Goal: Find specific page/section: Find specific page/section

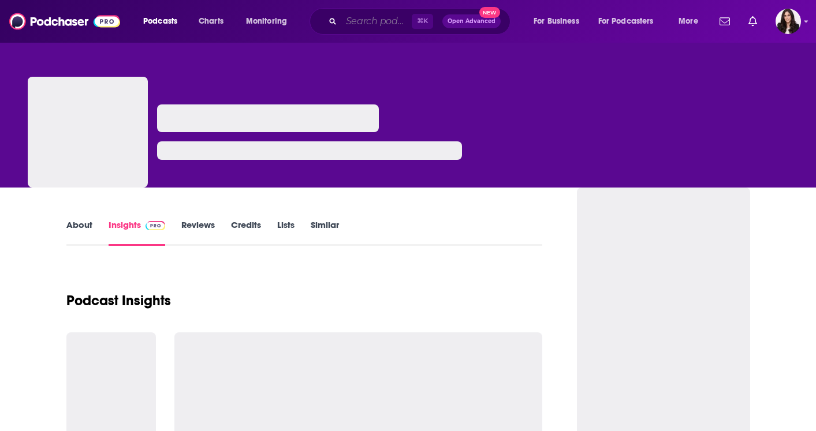
click at [380, 20] on input "Search podcasts, credits, & more..." at bounding box center [376, 21] width 70 height 18
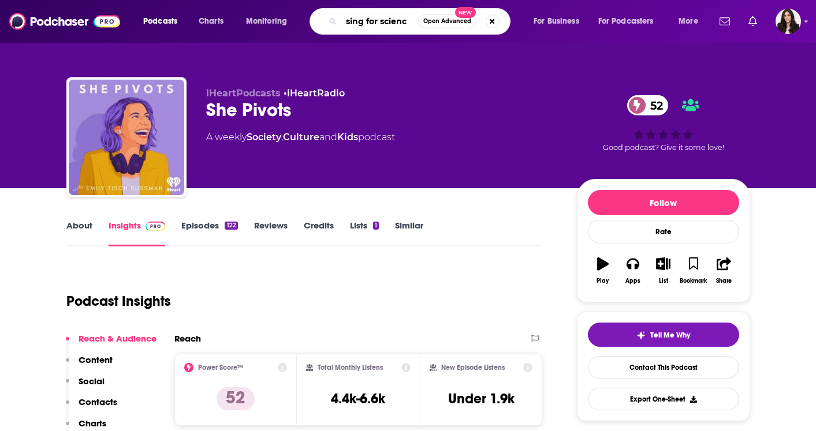
type input "sing for science"
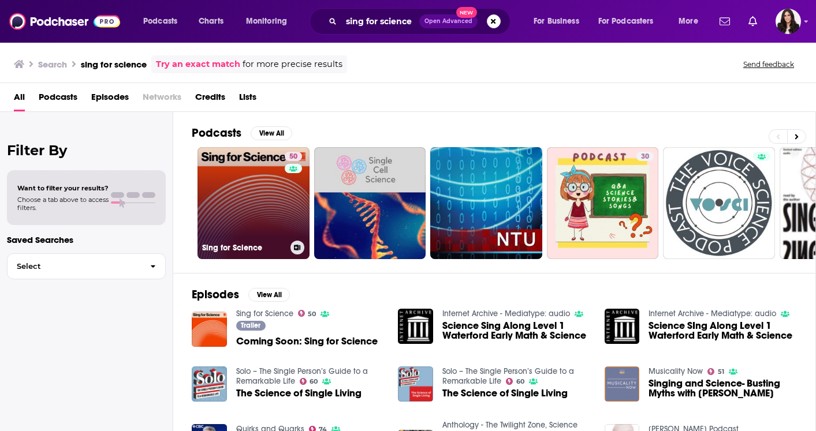
click at [256, 215] on link "50 Sing for Science" at bounding box center [253, 203] width 112 height 112
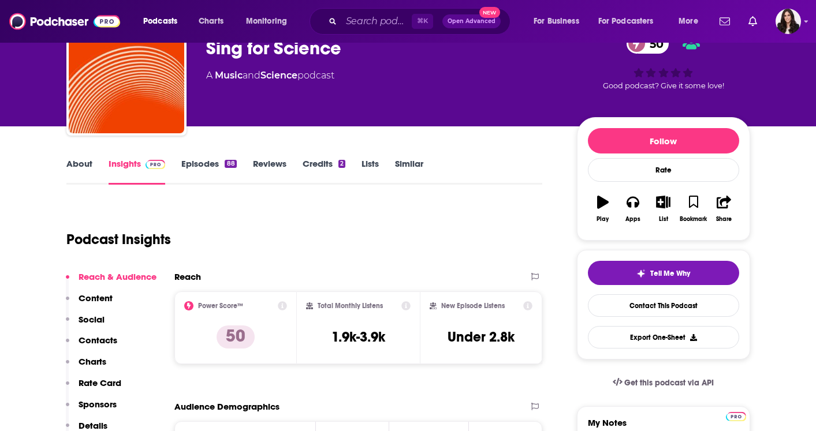
scroll to position [68, 0]
